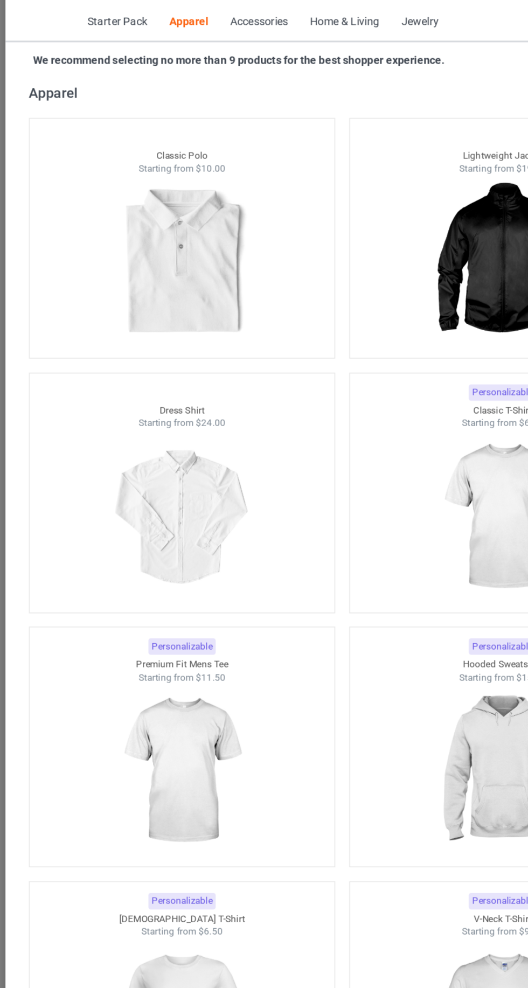
scroll to position [566, 0]
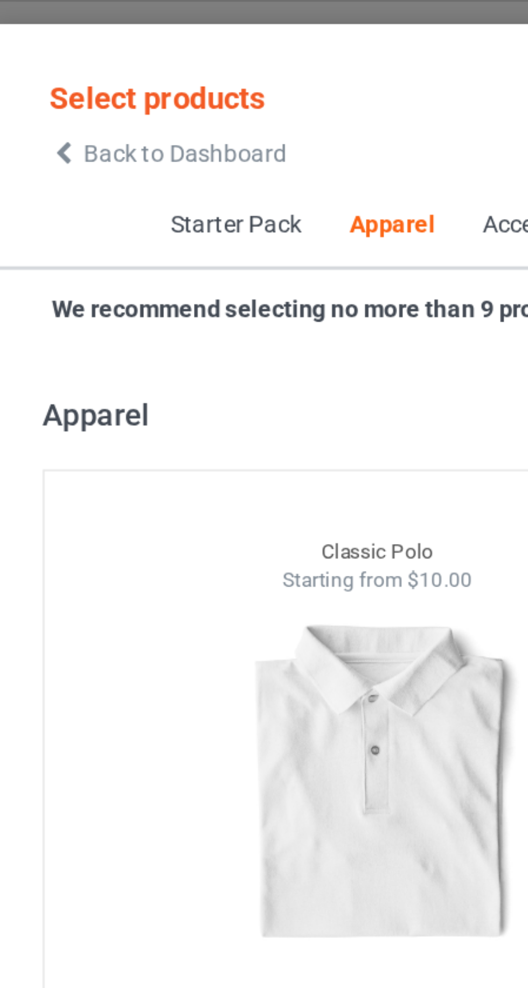
click at [57, 50] on icon at bounding box center [54, 49] width 9 height 8
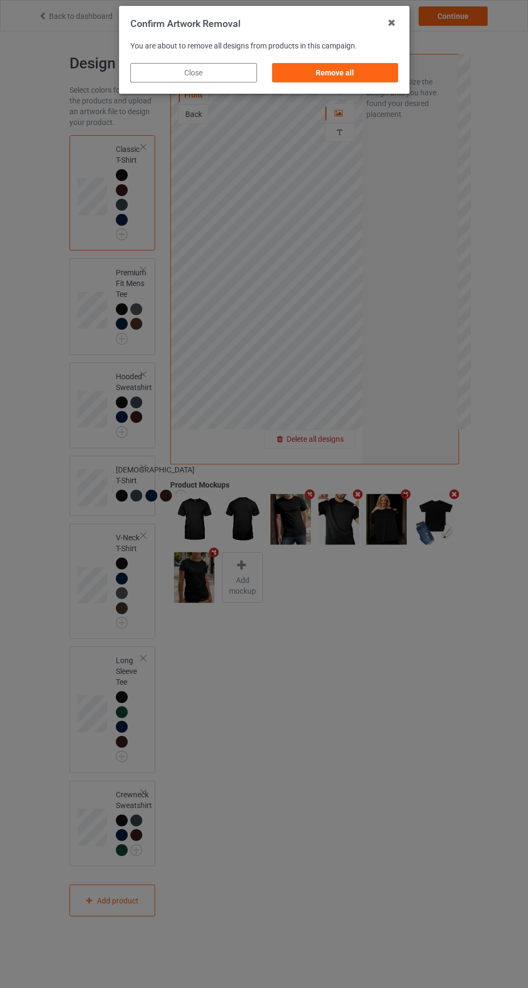
click at [391, 71] on div "Remove all" at bounding box center [335, 72] width 127 height 19
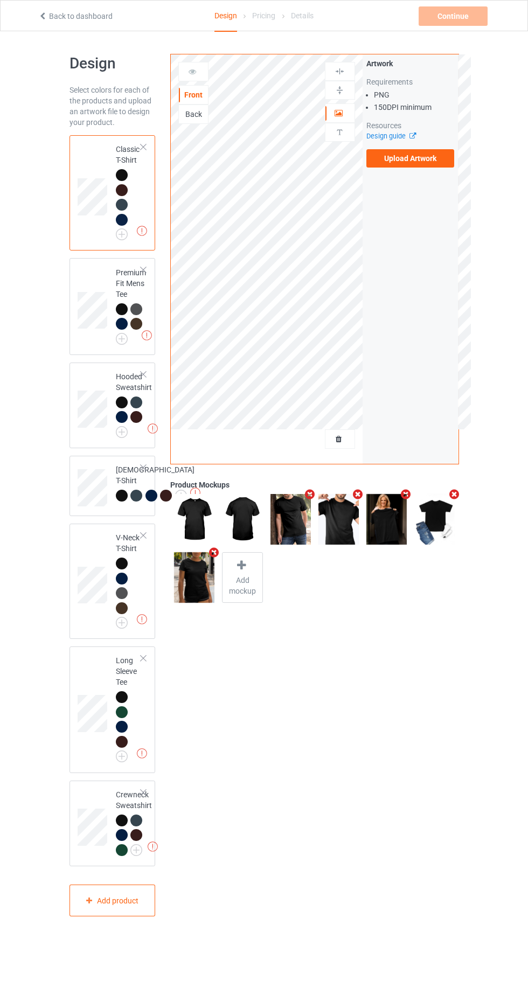
click at [444, 154] on label "Upload Artwork" at bounding box center [410, 158] width 88 height 18
click at [0, 0] on input "Upload Artwork" at bounding box center [0, 0] width 0 height 0
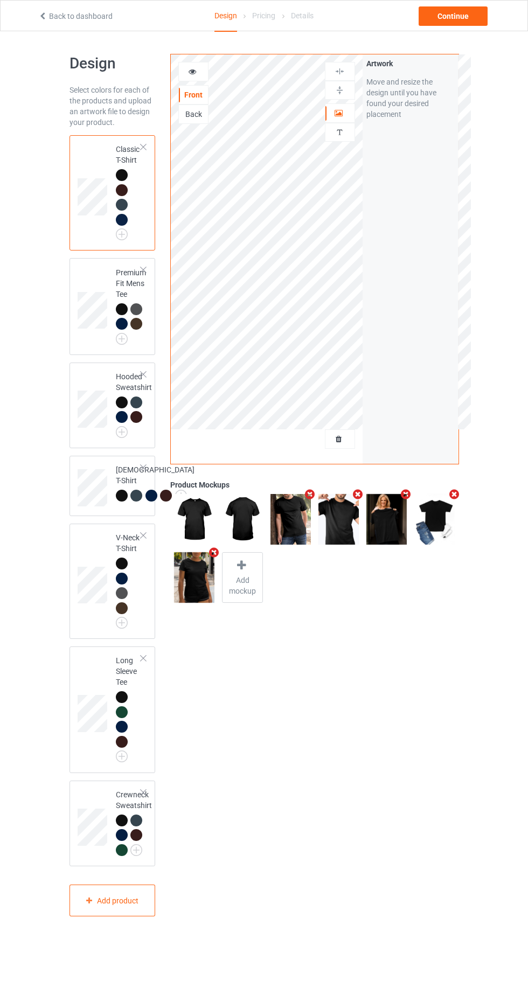
click at [347, 105] on div "Artwork" at bounding box center [340, 112] width 30 height 19
click at [346, 108] on div at bounding box center [339, 113] width 29 height 11
click at [469, 17] on div "Continue" at bounding box center [453, 15] width 69 height 19
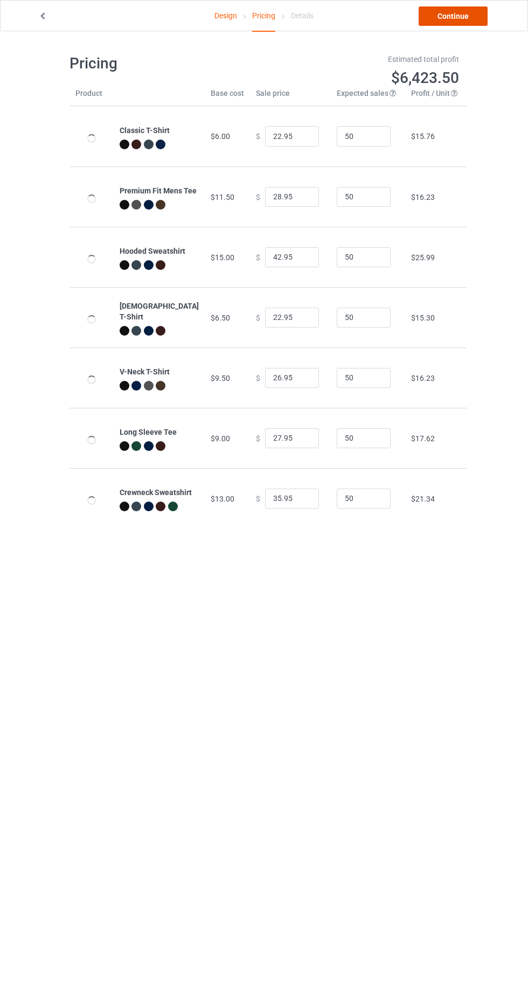
click at [462, 10] on link "Continue" at bounding box center [453, 15] width 69 height 19
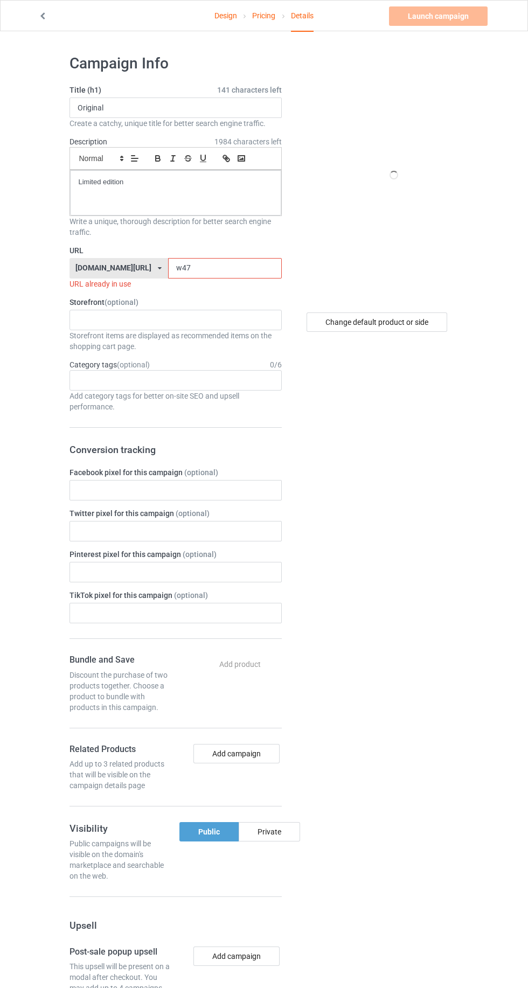
click at [221, 265] on input "w47" at bounding box center [225, 268] width 114 height 20
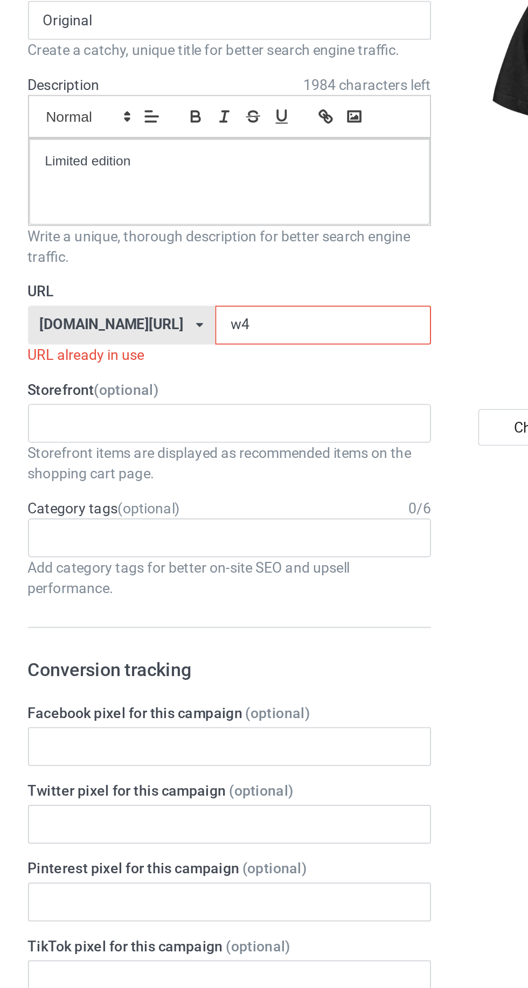
type input "w"
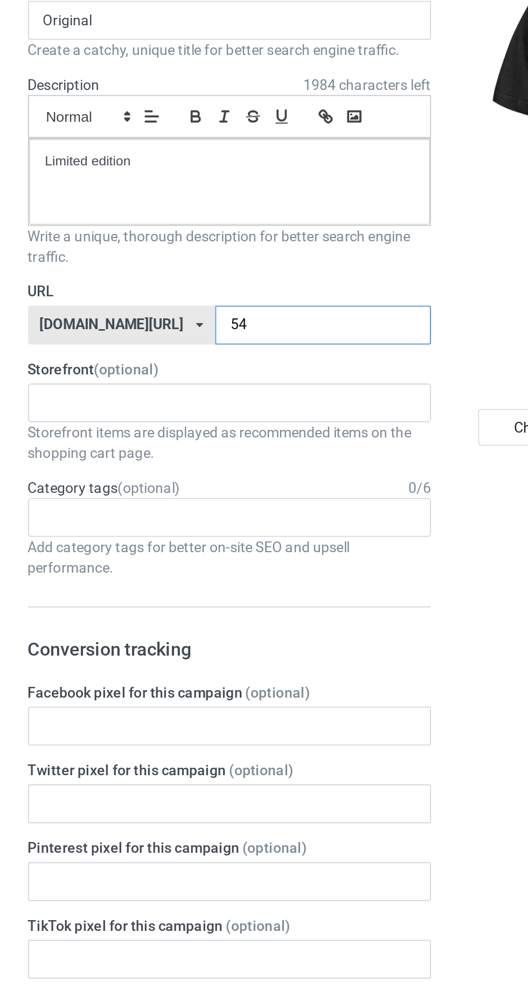
type input "54b"
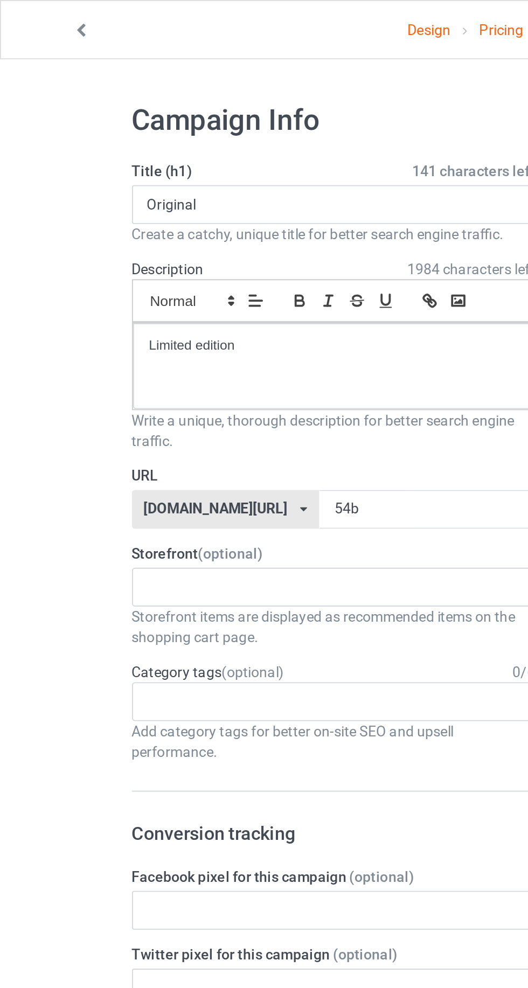
click at [218, 12] on link "Design" at bounding box center [225, 16] width 23 height 30
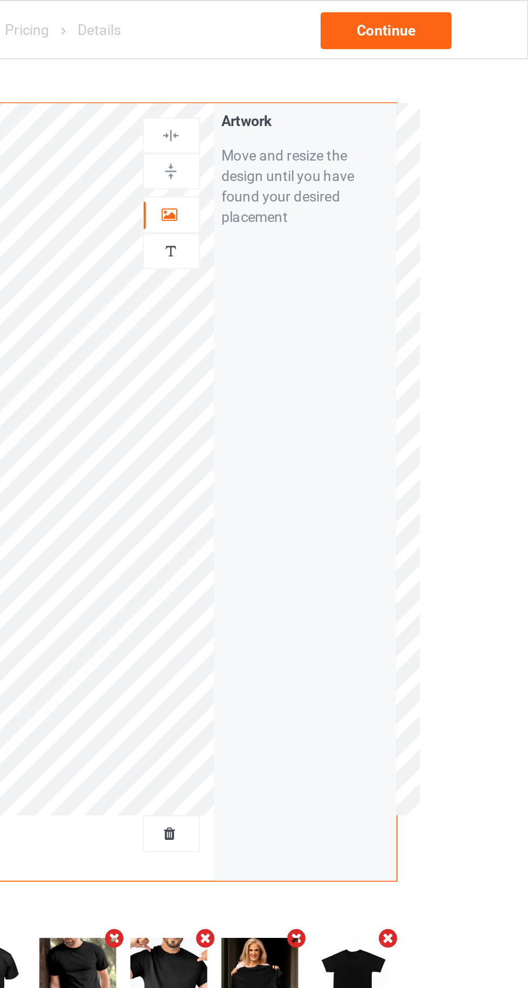
click at [338, 115] on icon at bounding box center [339, 112] width 9 height 8
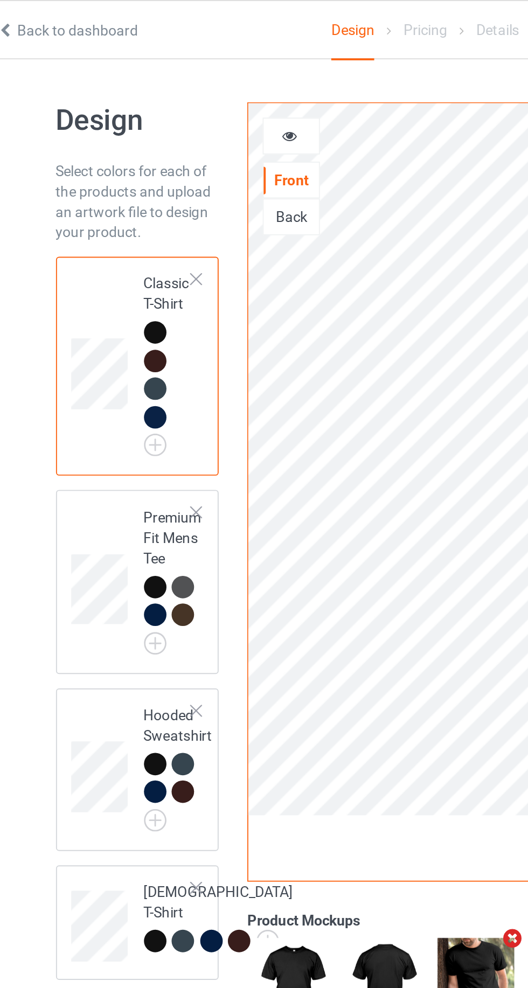
click at [0, 0] on img at bounding box center [0, 0] width 0 height 0
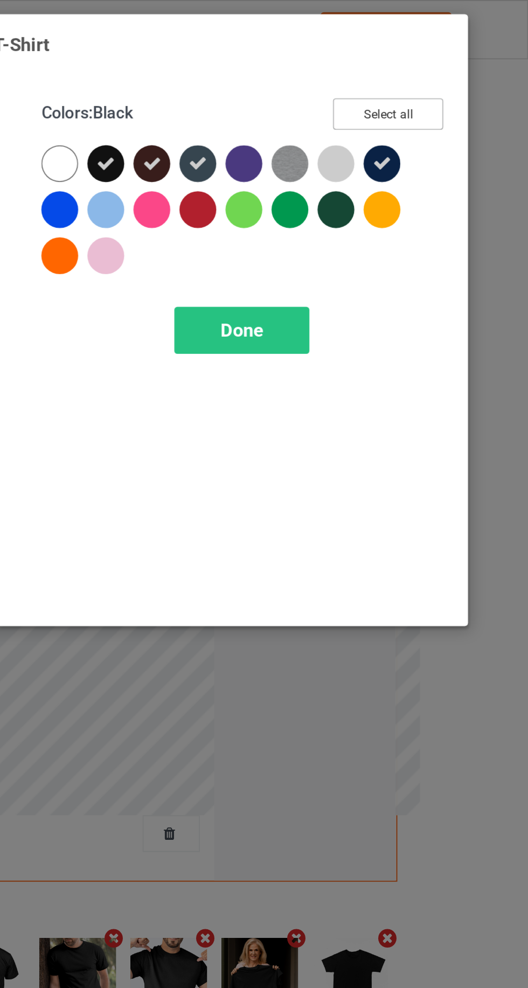
click at [467, 55] on button "Select all" at bounding box center [454, 60] width 58 height 17
click at [385, 176] on span "Done" at bounding box center [377, 173] width 23 height 11
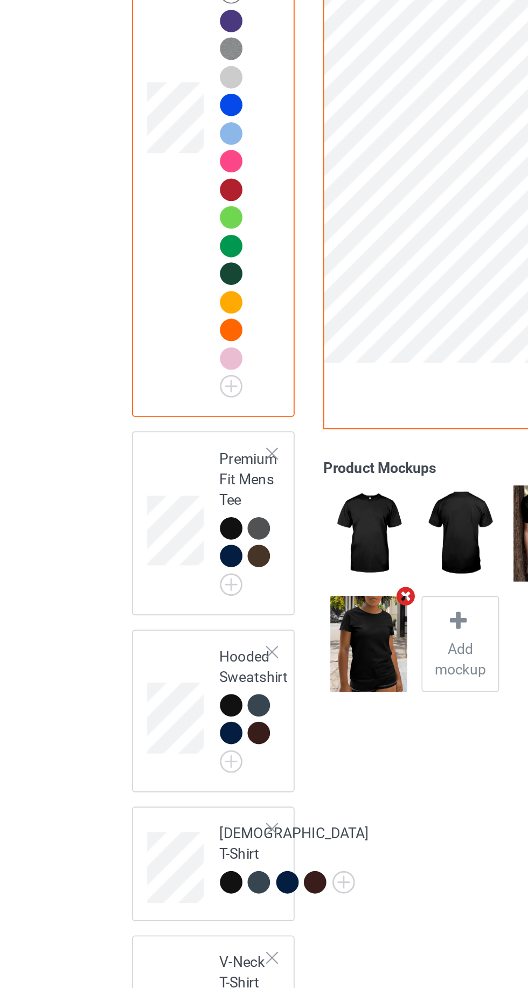
click at [0, 0] on img at bounding box center [0, 0] width 0 height 0
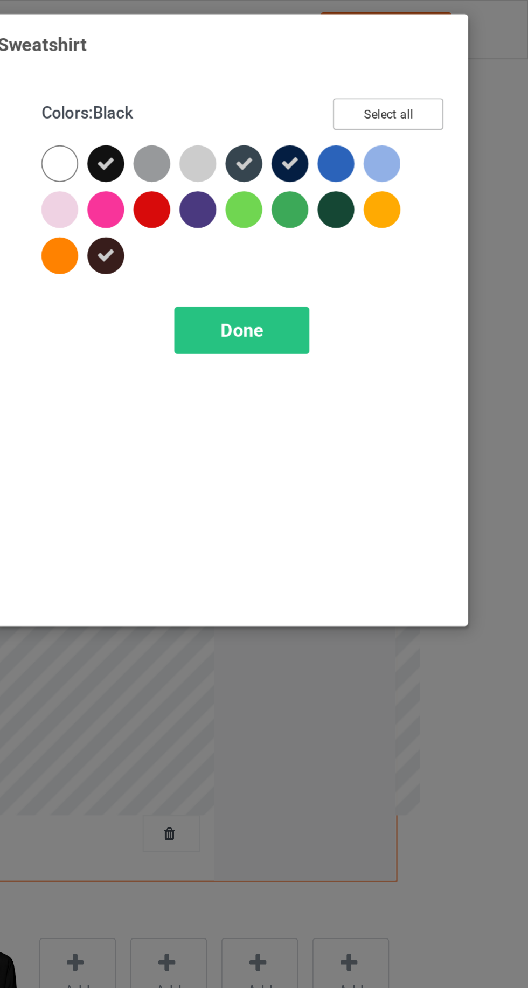
click at [459, 61] on button "Select all" at bounding box center [454, 60] width 58 height 17
click at [379, 168] on span "Done" at bounding box center [377, 173] width 23 height 11
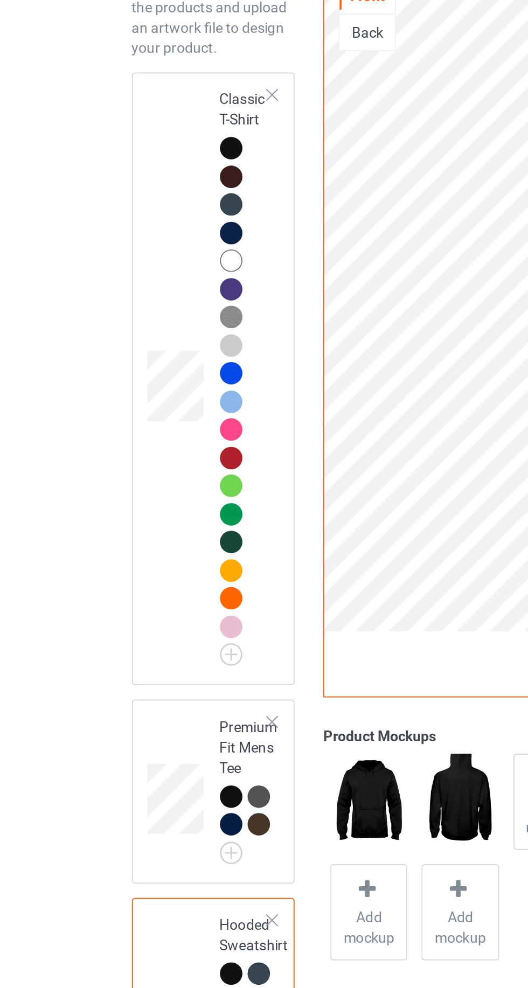
click at [0, 0] on img at bounding box center [0, 0] width 0 height 0
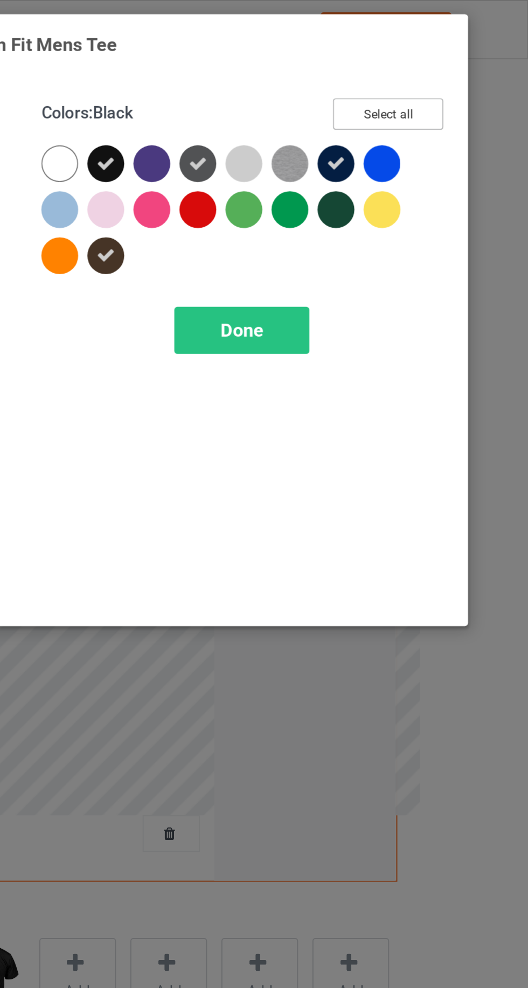
click at [470, 56] on button "Select all" at bounding box center [454, 60] width 58 height 17
click at [381, 177] on span "Done" at bounding box center [377, 173] width 23 height 11
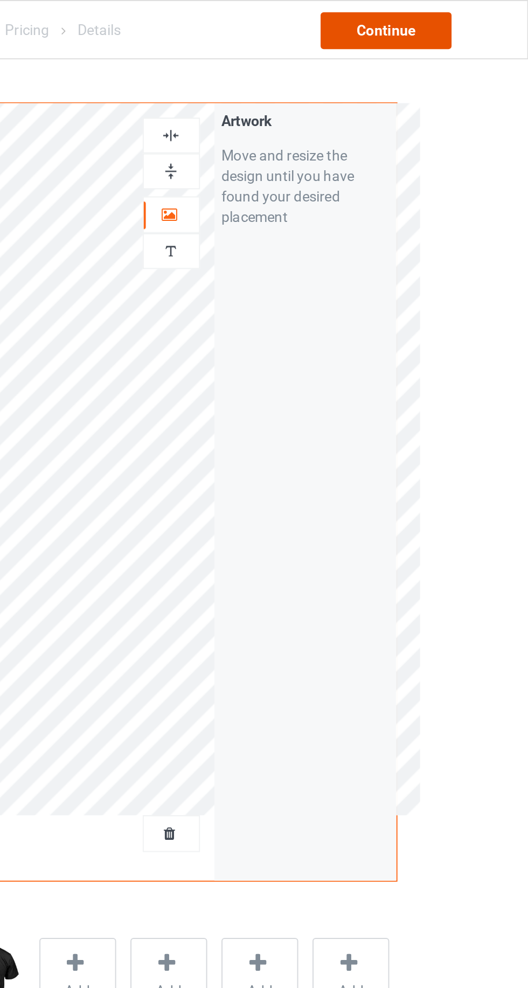
click at [451, 20] on div "Continue" at bounding box center [453, 15] width 69 height 19
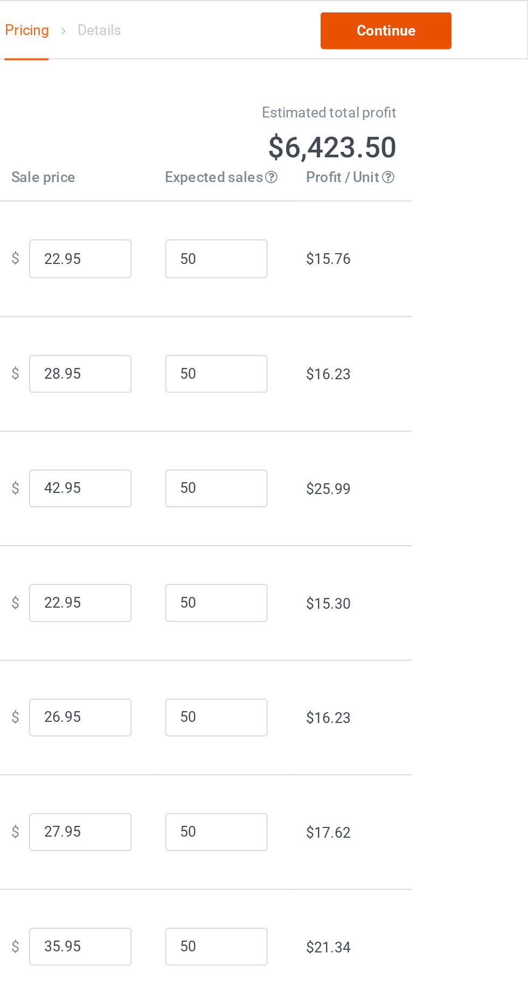
click at [462, 18] on link "Continue" at bounding box center [453, 15] width 69 height 19
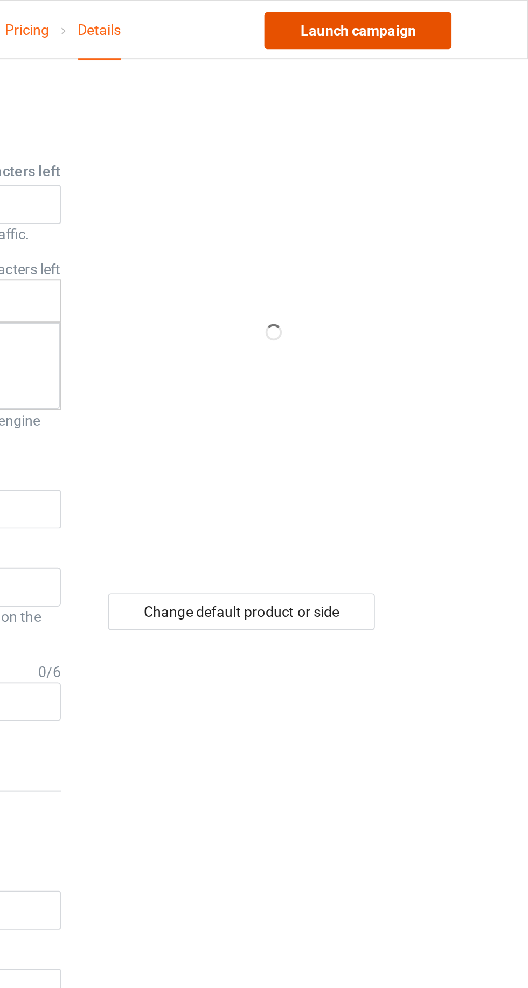
click at [466, 15] on link "Launch campaign" at bounding box center [438, 15] width 99 height 19
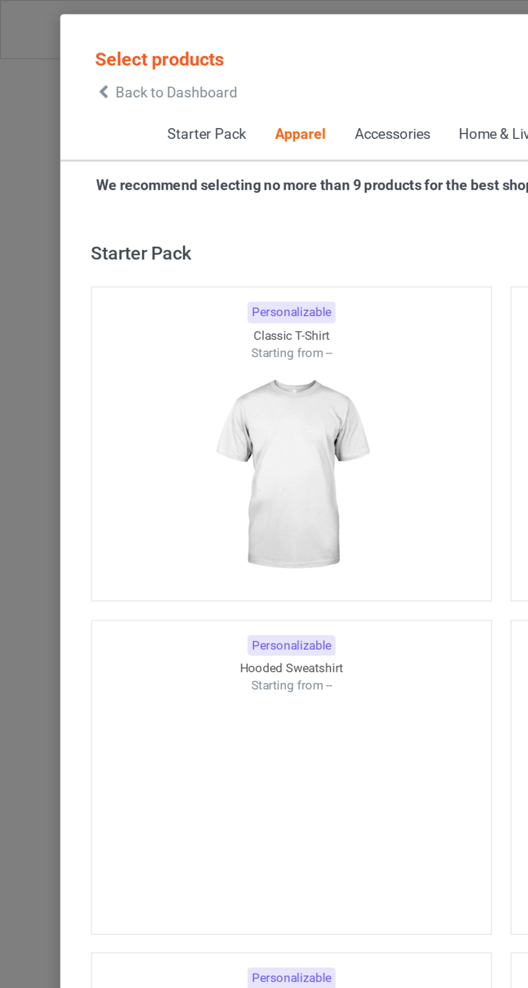
scroll to position [577, 0]
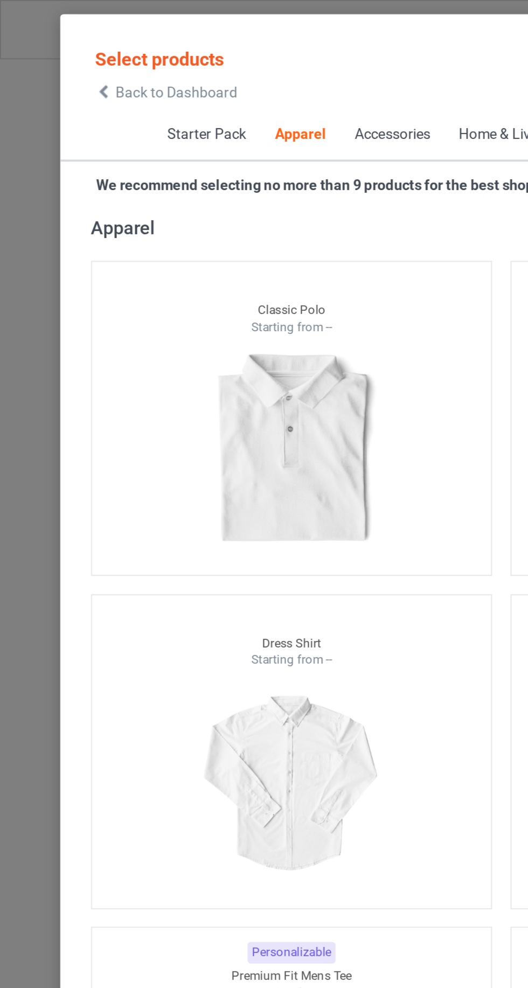
click at [54, 48] on icon at bounding box center [54, 49] width 9 height 8
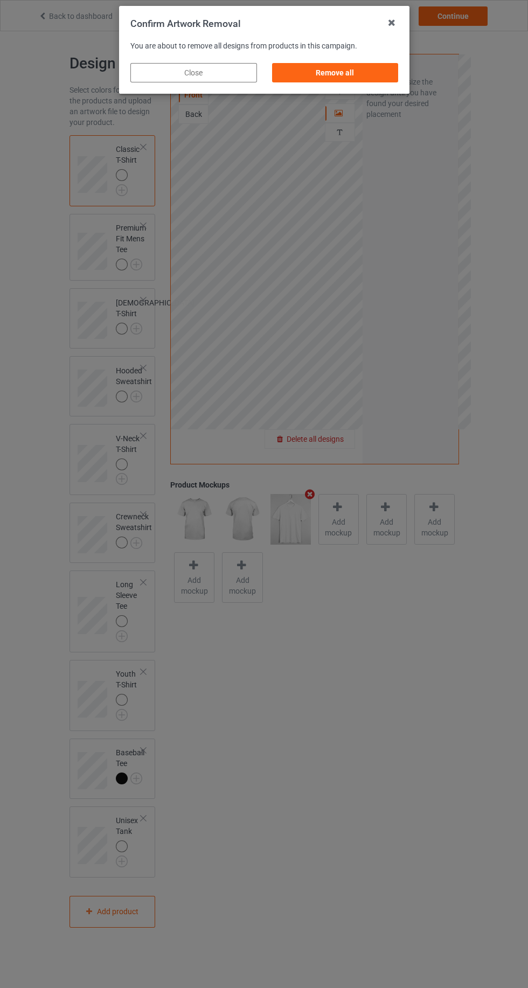
click at [352, 64] on div "Remove all" at bounding box center [335, 72] width 127 height 19
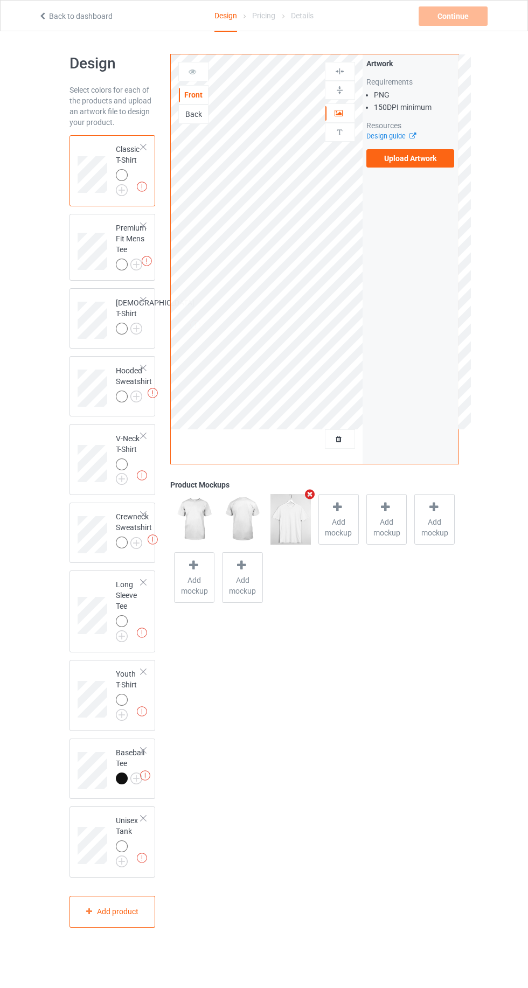
click at [414, 157] on label "Upload Artwork" at bounding box center [410, 158] width 88 height 18
click at [0, 0] on input "Upload Artwork" at bounding box center [0, 0] width 0 height 0
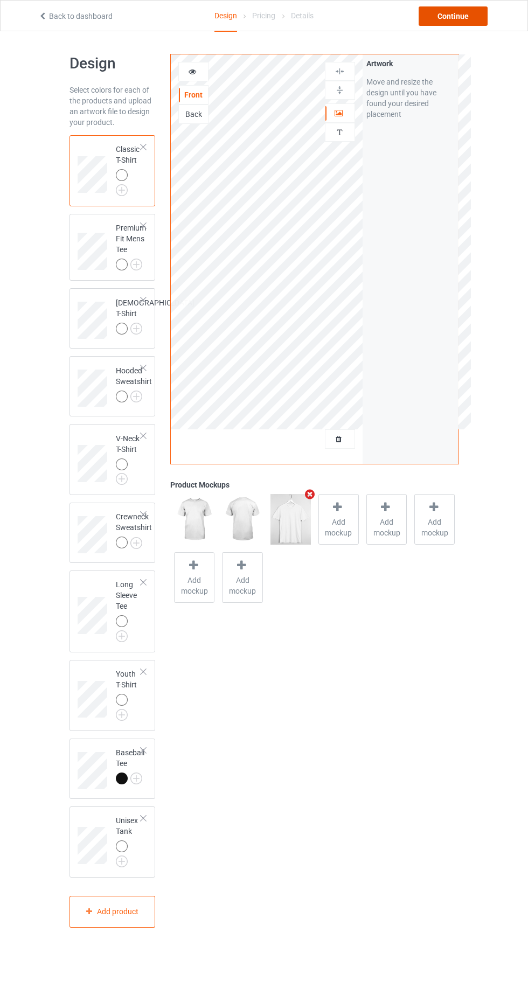
click at [452, 12] on div "Continue" at bounding box center [453, 15] width 69 height 19
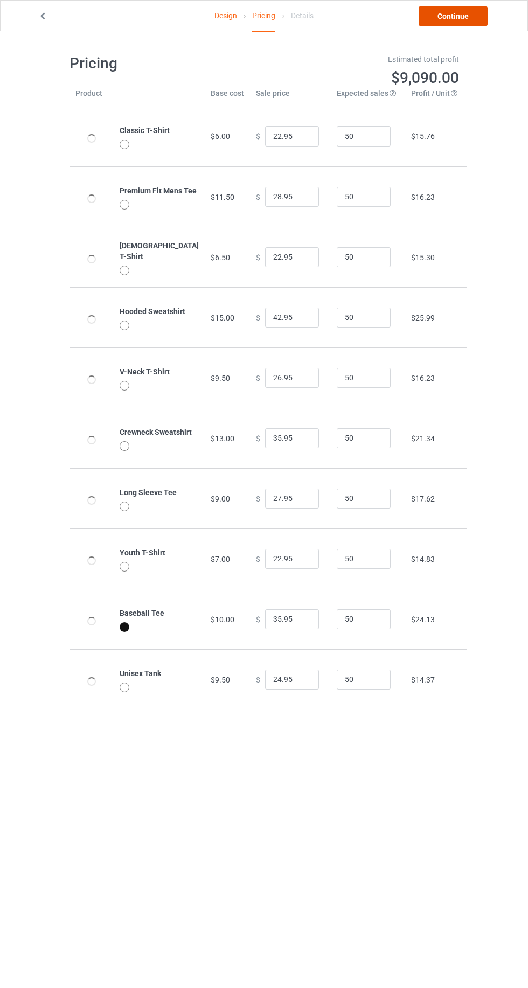
click at [457, 16] on link "Continue" at bounding box center [453, 15] width 69 height 19
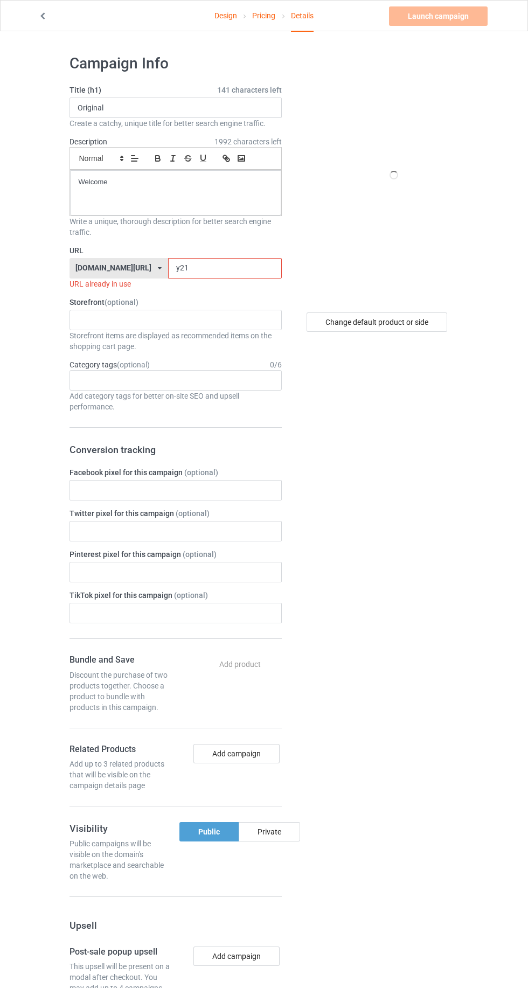
click at [202, 267] on input "y21" at bounding box center [225, 268] width 114 height 20
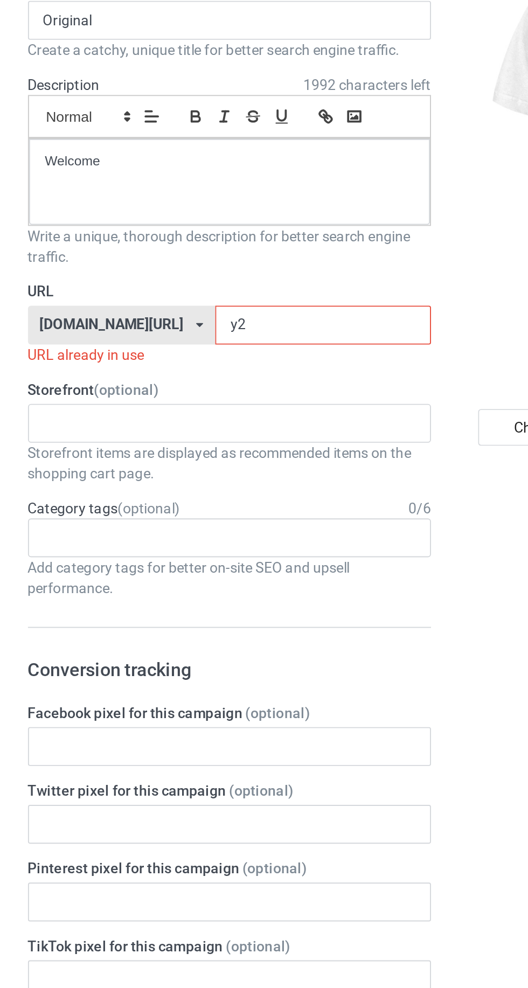
type input "y"
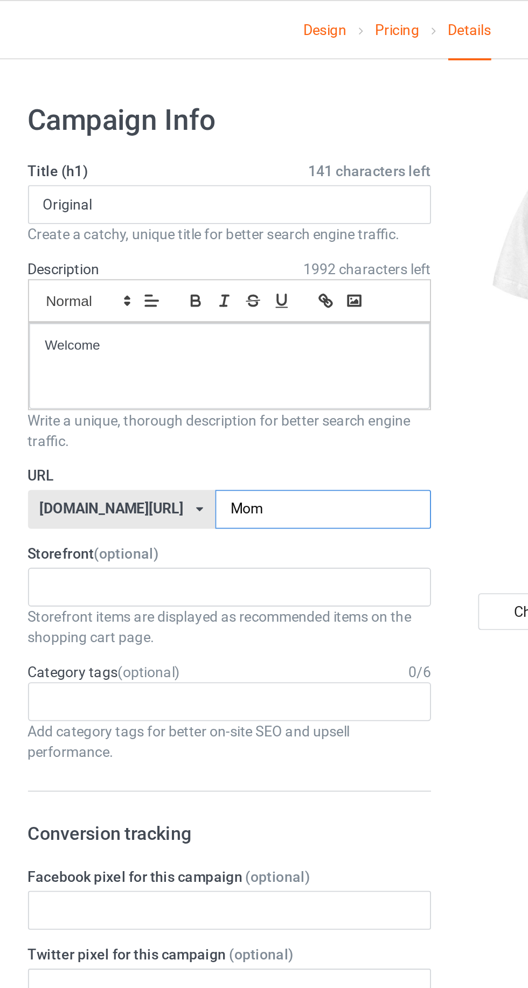
type input "Mom"
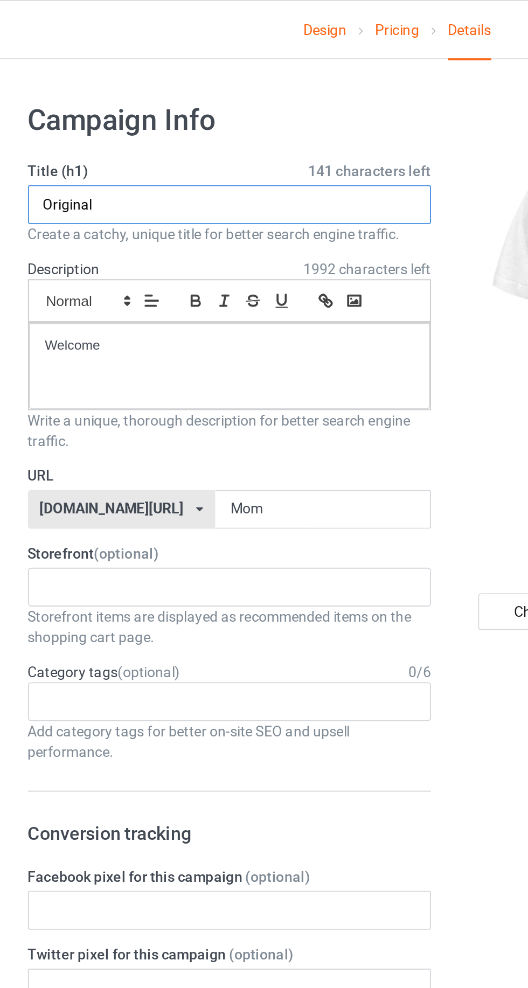
click at [167, 105] on input "Original" at bounding box center [176, 108] width 212 height 20
type input "O"
type input "I love my mom"
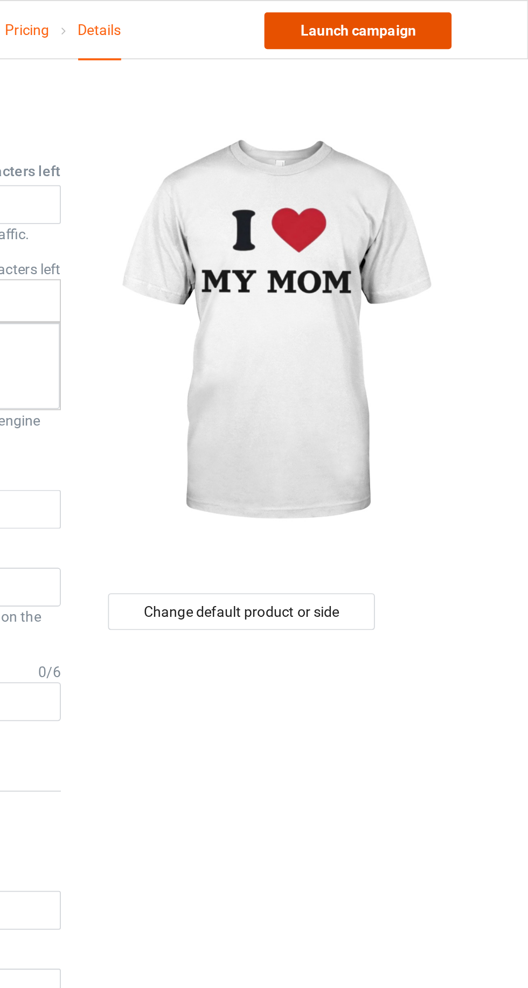
click at [449, 16] on link "Launch campaign" at bounding box center [438, 15] width 99 height 19
